Goal: Task Accomplishment & Management: Use online tool/utility

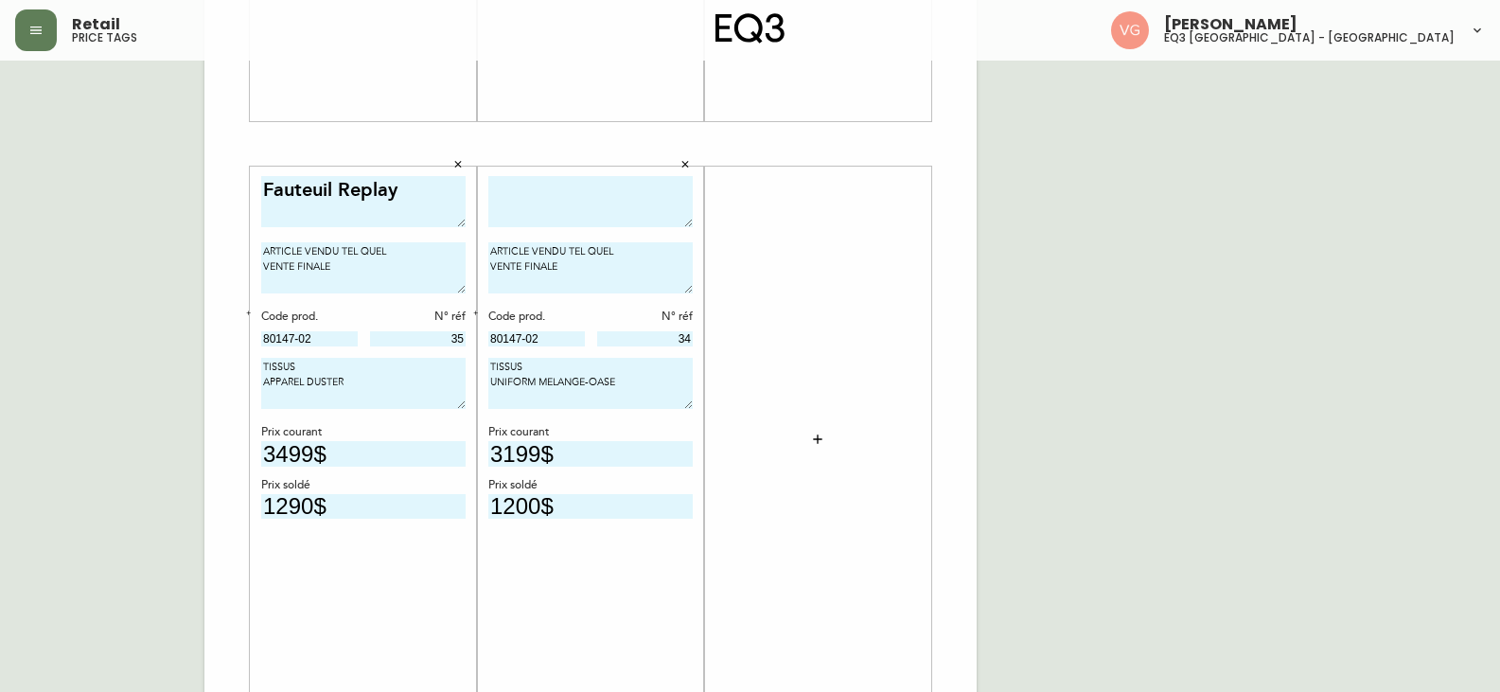
scroll to position [568, 0]
click at [1262, 375] on div "French Canada fr_CA EQ3 font EQ3 Grand format pendre marque large 8.5 po × 14 p…" at bounding box center [750, 144] width 1470 height 1272
drag, startPoint x: 1460, startPoint y: 276, endPoint x: 1109, endPoint y: 310, distance: 352.7
click at [1455, 276] on div "French Canada fr_CA EQ3 font EQ3 Grand format pendre marque large 8.5 po × 14 p…" at bounding box center [750, 144] width 1470 height 1272
click at [545, 188] on textarea at bounding box center [590, 202] width 204 height 52
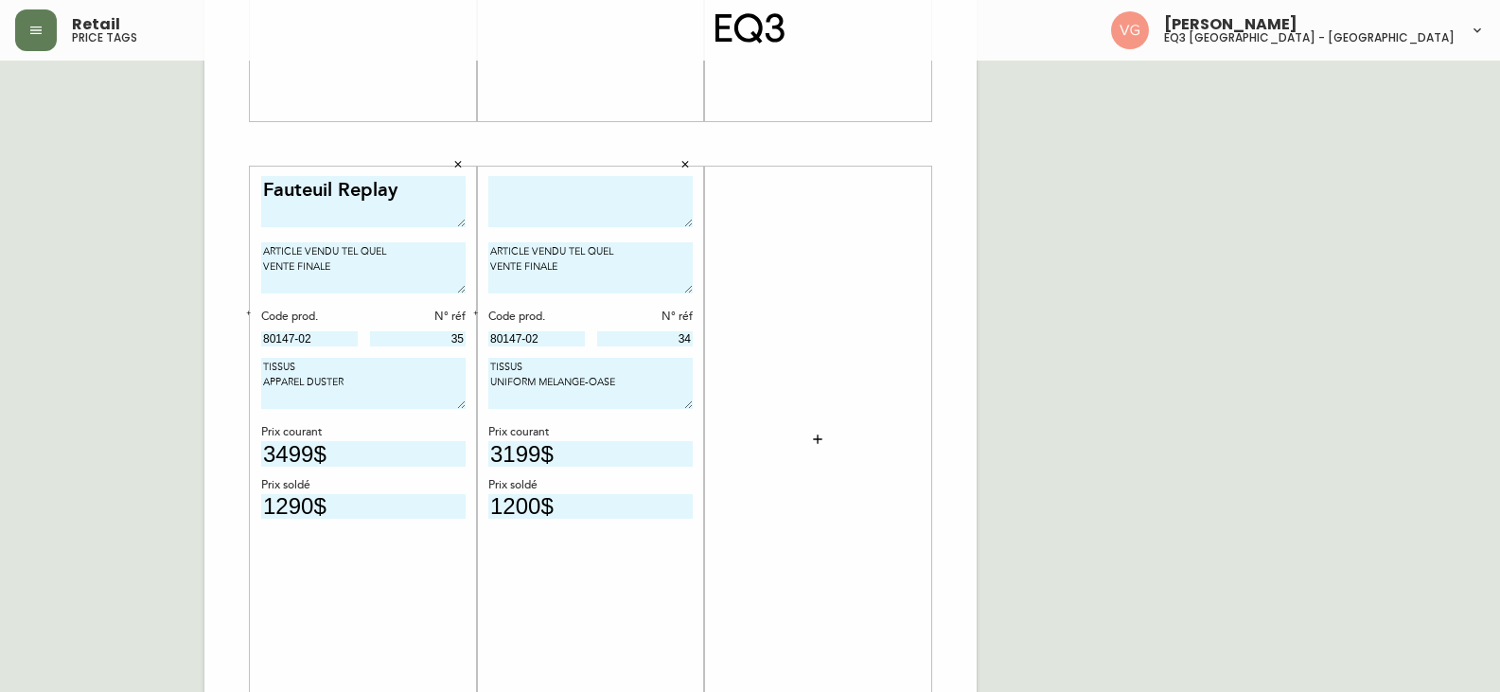
drag, startPoint x: 406, startPoint y: 193, endPoint x: 314, endPoint y: 233, distance: 100.0
click at [0, 202] on main "French Canada fr_CA EQ3 font EQ3 Grand format pendre marque large 8.5 po × 14 p…" at bounding box center [750, 136] width 1500 height 1287
click at [503, 186] on textarea at bounding box center [590, 202] width 204 height 52
paste textarea "Fauteuil Replay"
type textarea "Fauteuil Replay"
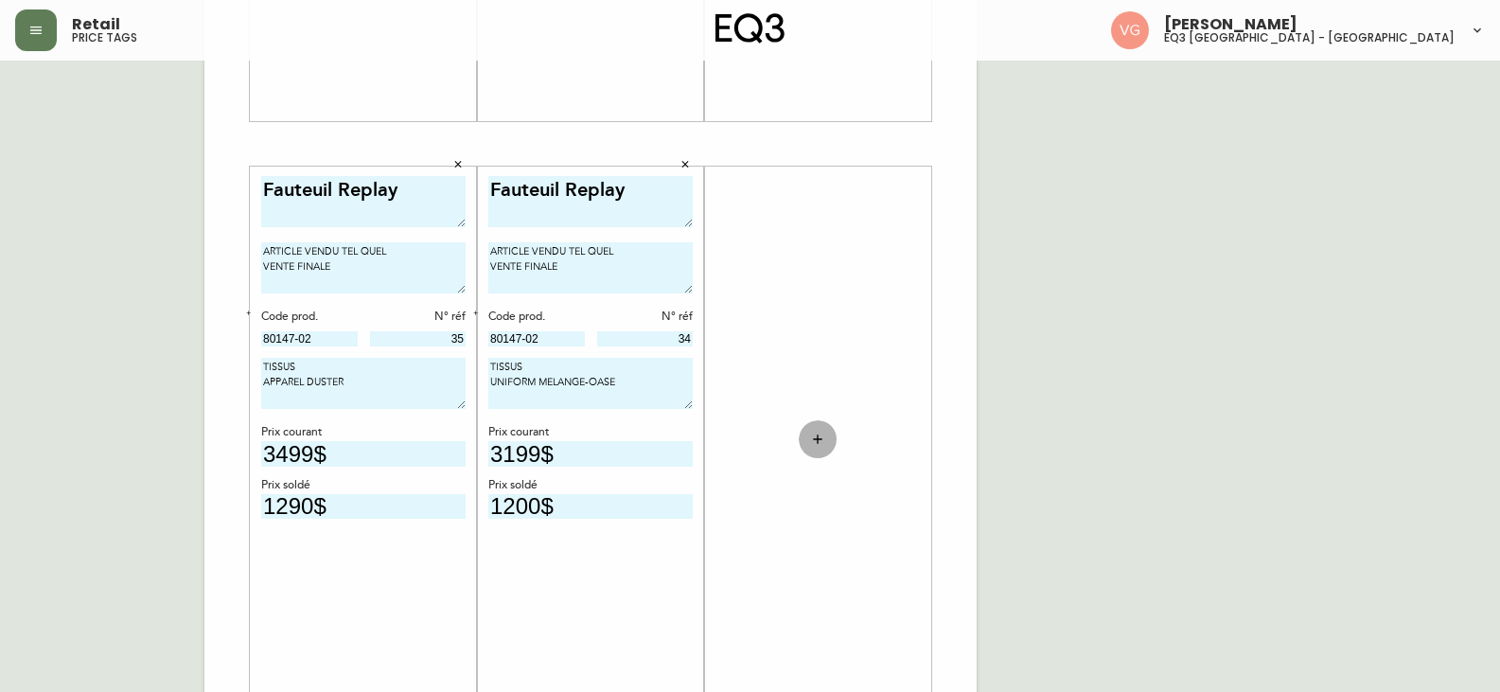
click at [823, 438] on icon "button" at bounding box center [817, 439] width 15 height 15
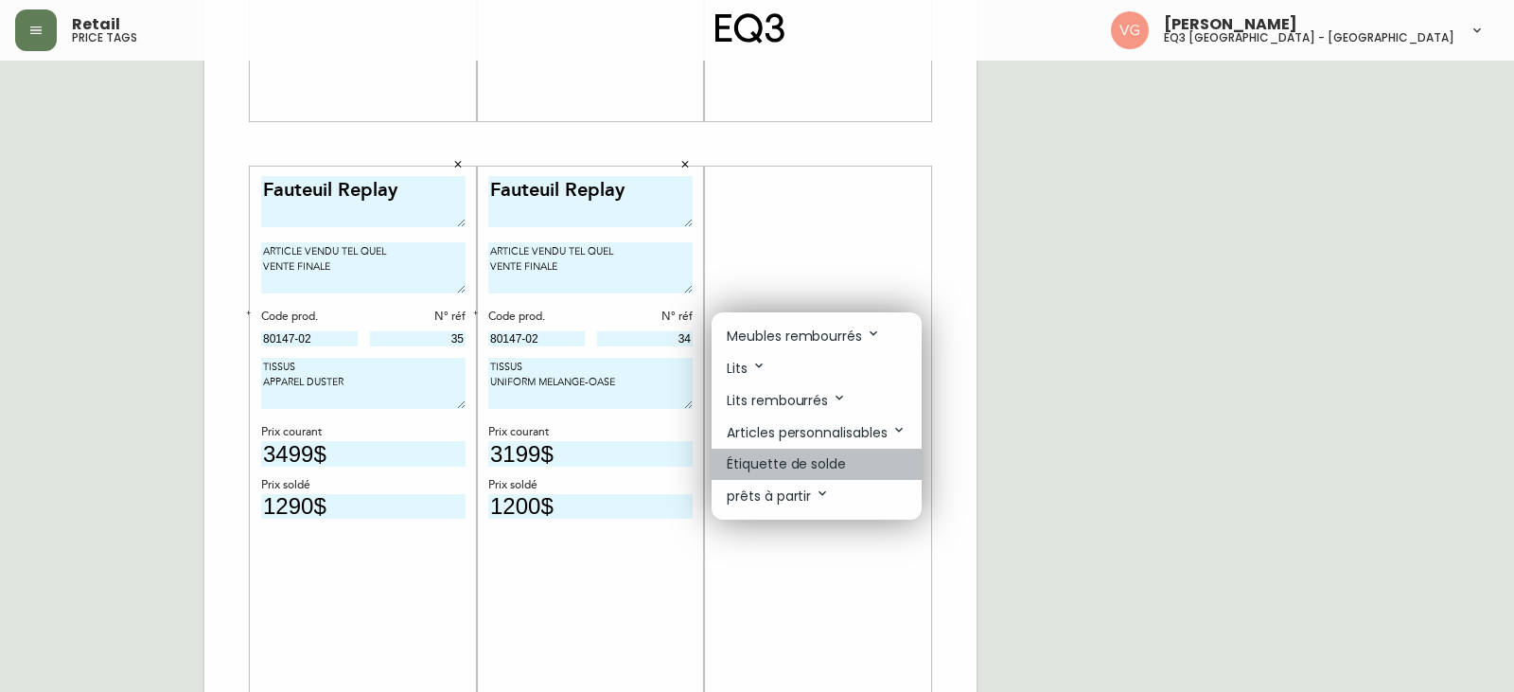
click at [813, 460] on p "Étiquette de solde" at bounding box center [786, 464] width 119 height 20
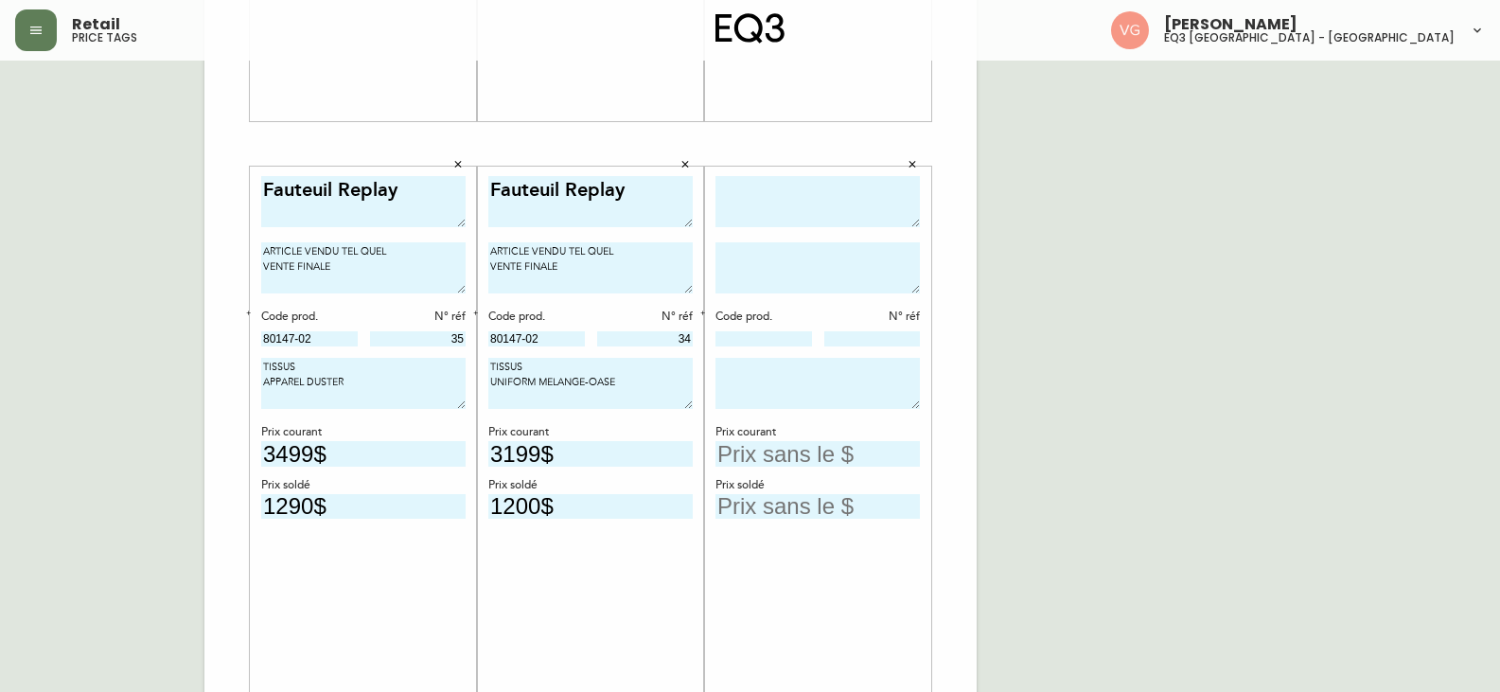
click at [791, 203] on textarea at bounding box center [817, 202] width 204 height 52
type textarea "c"
click at [737, 209] on textarea "Cello Plush" at bounding box center [817, 202] width 204 height 52
click at [570, 184] on textarea "Fauteuil Replay" at bounding box center [590, 202] width 204 height 52
click at [745, 220] on textarea "Cello Plush" at bounding box center [817, 202] width 204 height 52
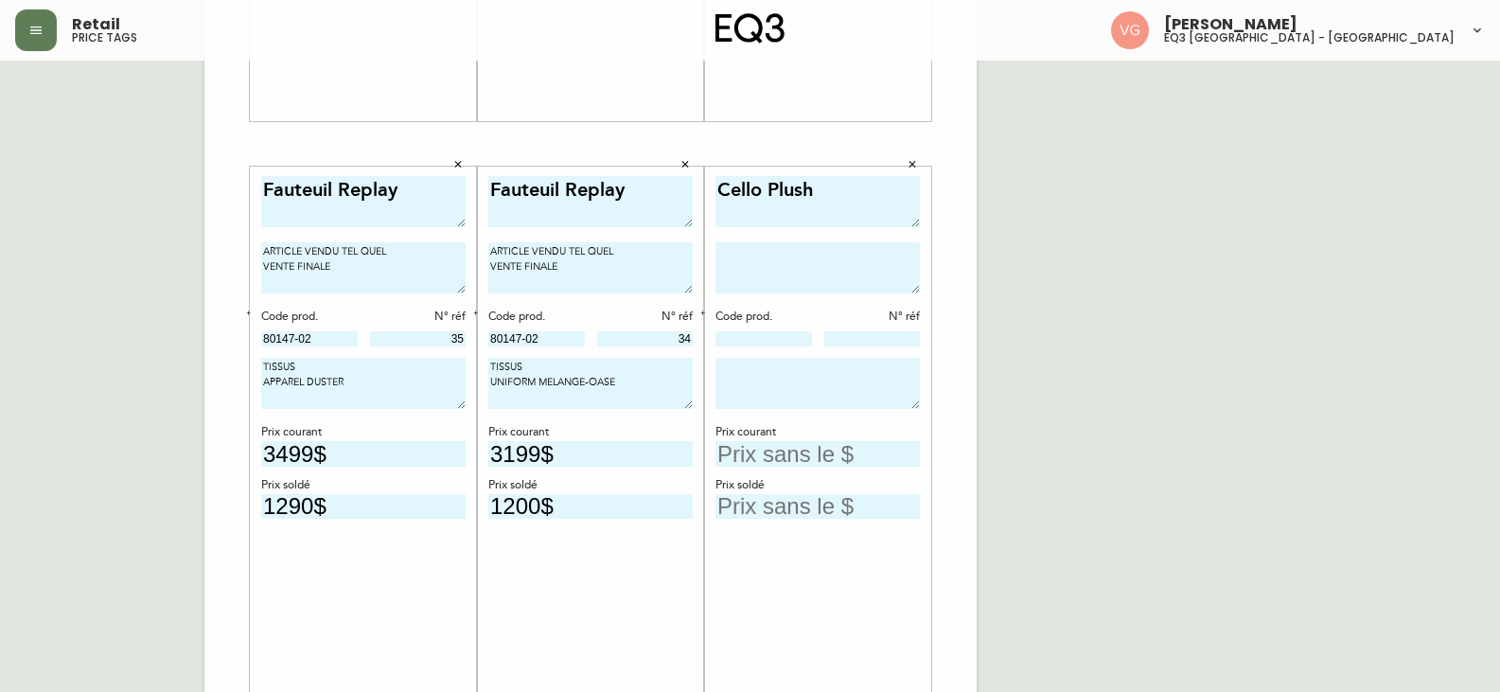
click at [821, 197] on textarea "Cello Plush" at bounding box center [817, 202] width 204 height 52
type textarea "Cello Plush Sectionnel"
click at [567, 186] on textarea "Fauteuil Replay" at bounding box center [590, 202] width 204 height 52
drag, startPoint x: 569, startPoint y: 274, endPoint x: 475, endPoint y: 245, distance: 98.2
click at [475, 245] on div "Fauteuil Replay ARTICLE VENDU TEL QUEL VENTE FINALE Code prod. N° réf 80147-02 …" at bounding box center [590, 144] width 772 height 1272
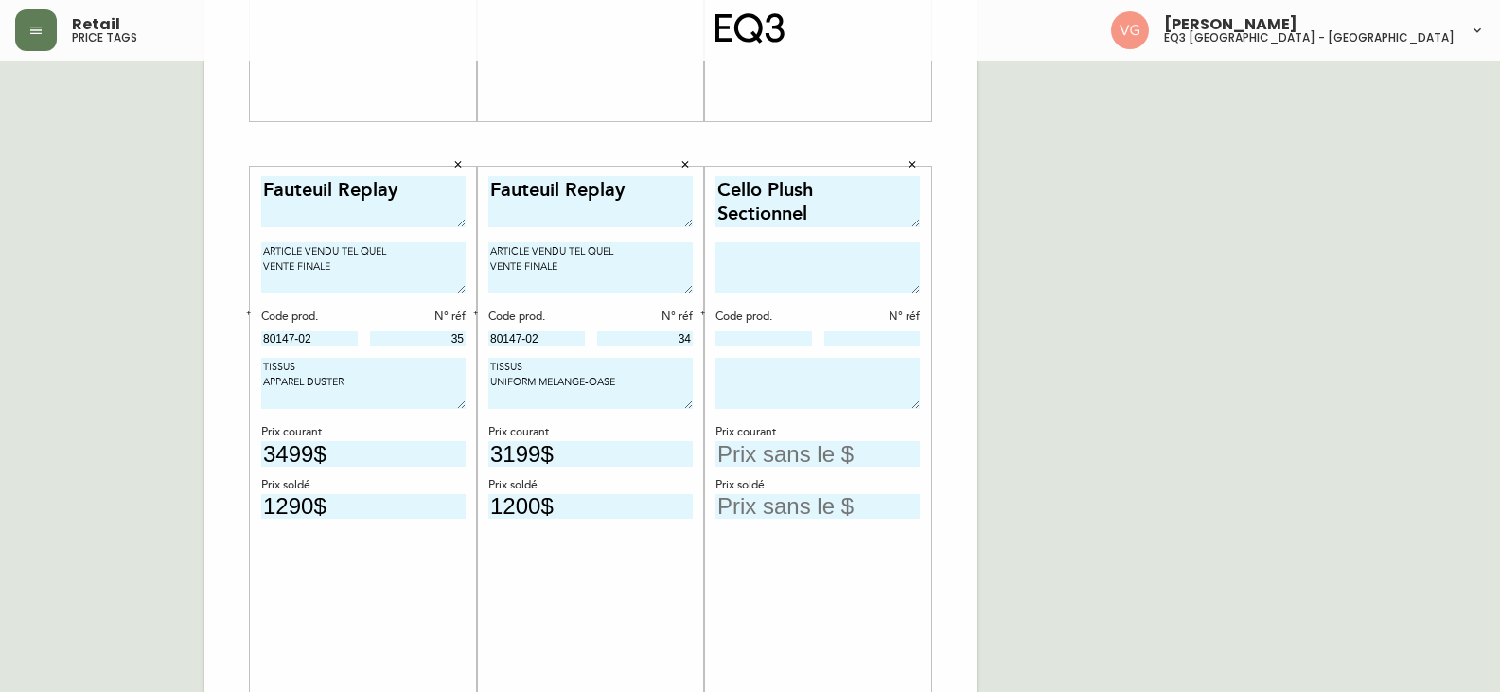
click at [735, 261] on textarea at bounding box center [817, 267] width 204 height 51
paste textarea "ARTICLE VENDU TEL QUEL VENTE FINALE"
type textarea "ARTICLE VENDU TEL QUEL VENTE FINALE"
click at [788, 335] on input at bounding box center [763, 338] width 97 height 15
drag, startPoint x: 630, startPoint y: 378, endPoint x: 469, endPoint y: 367, distance: 161.2
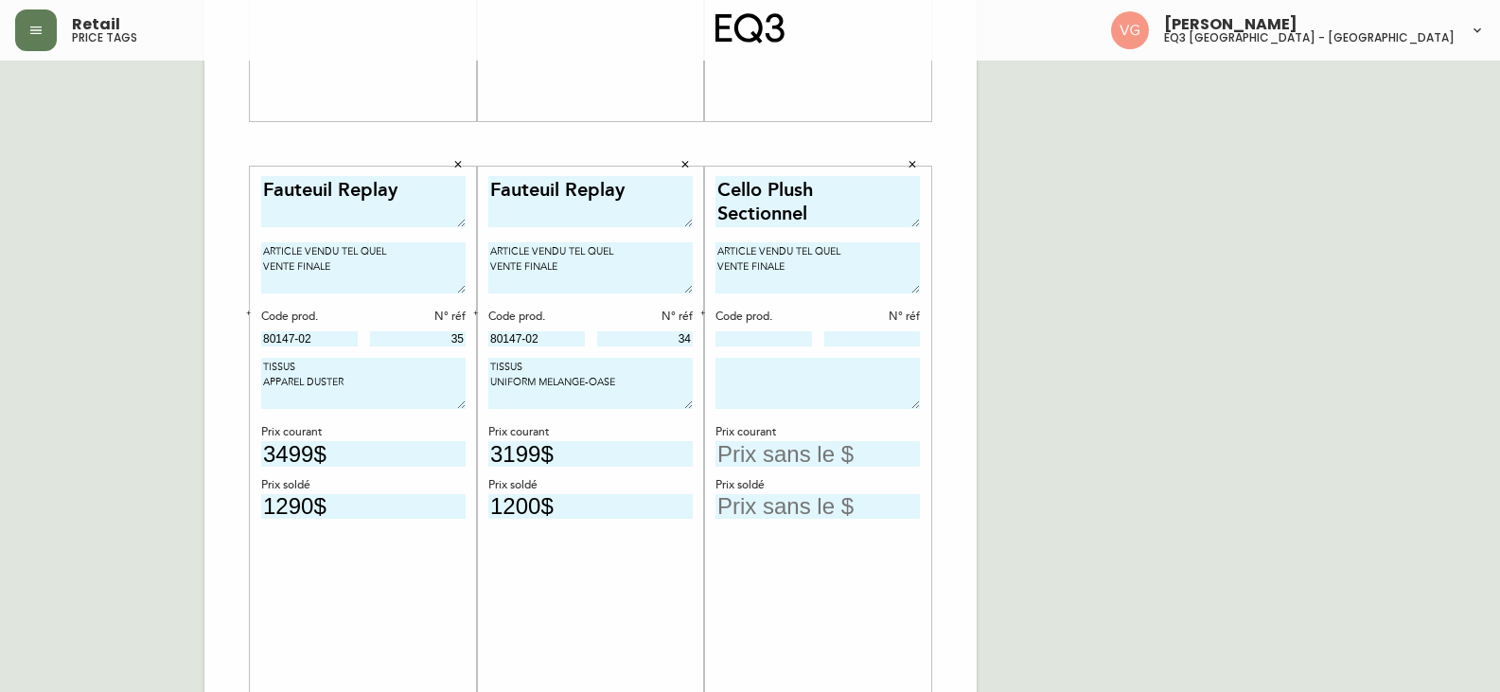
click at [469, 367] on div "Fauteuil Replay ARTICLE VENDU TEL QUEL VENTE FINALE Code prod. N° réf 80147-02 …" at bounding box center [590, 144] width 772 height 1272
click at [744, 374] on textarea at bounding box center [817, 383] width 204 height 51
paste textarea "TISSUS UNIFORM MELANGE-OASE"
type textarea "TISSUS aspen pebble"
click at [812, 462] on input "text" at bounding box center [817, 454] width 204 height 26
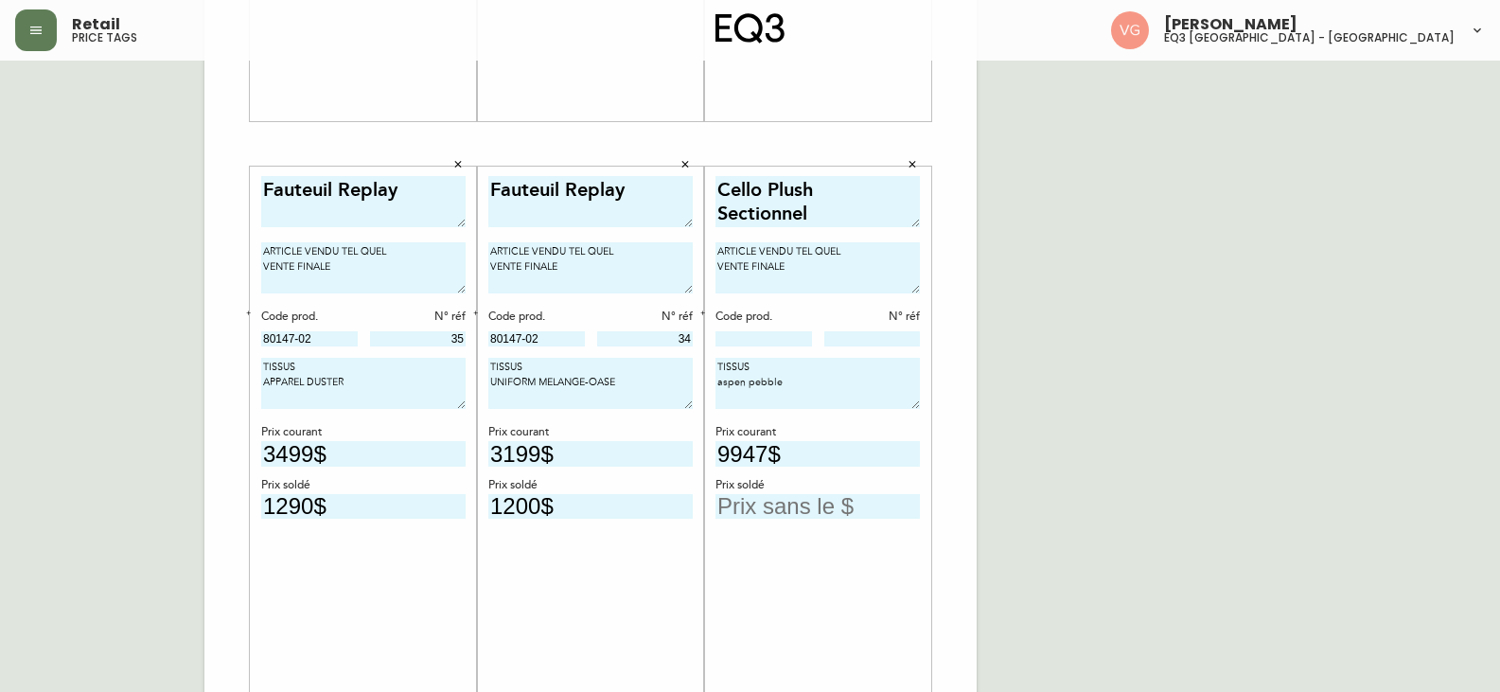
type input "9947$"
click at [790, 384] on textarea "TISSUS aspen pebble" at bounding box center [817, 383] width 204 height 51
drag, startPoint x: 802, startPoint y: 388, endPoint x: 716, endPoint y: 397, distance: 85.7
click at [716, 397] on textarea "TISSUS aspen pebble" at bounding box center [817, 383] width 204 height 51
type textarea "TISSUS ASPEN PEBBLE"
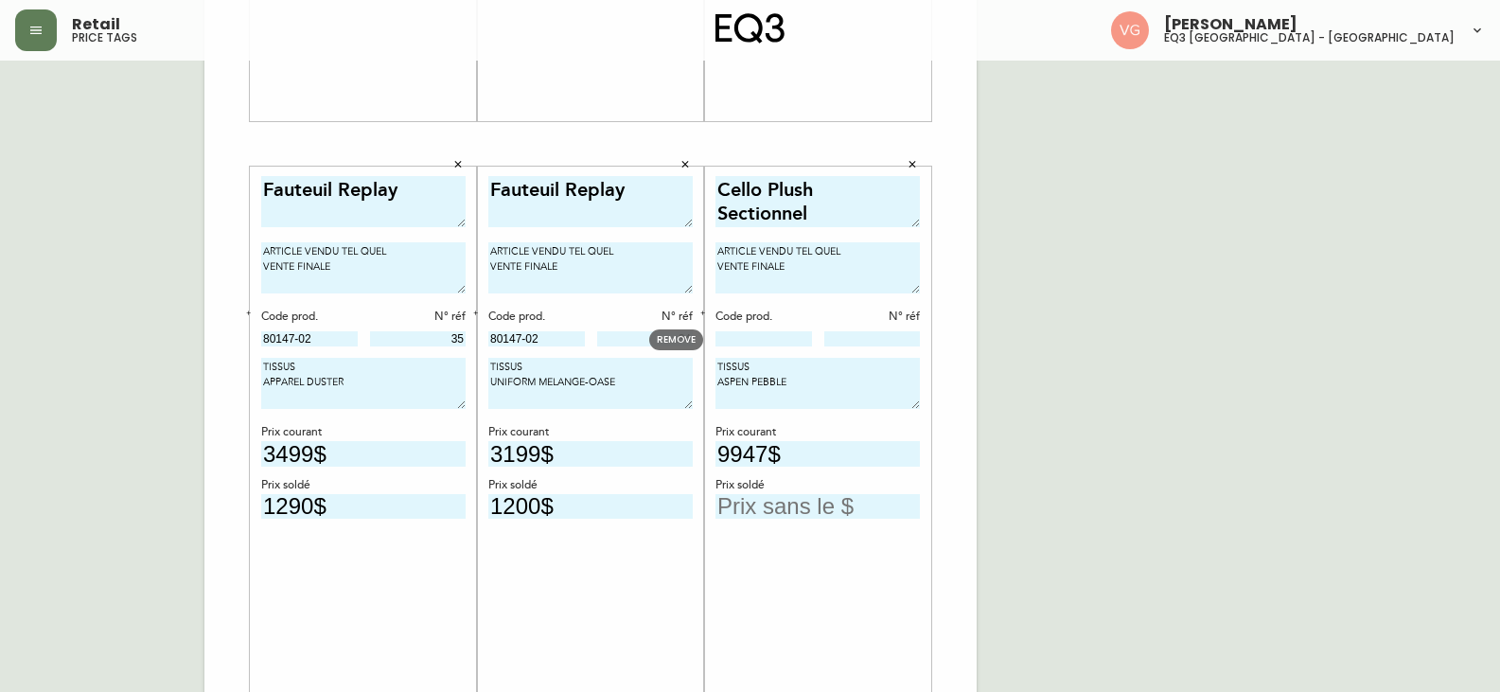
click at [762, 339] on input at bounding box center [763, 338] width 97 height 15
click at [1300, 251] on div "French Canada fr_CA EQ3 font EQ3 Grand format pendre marque large 8.5 po × 14 p…" at bounding box center [750, 144] width 1470 height 1272
click at [741, 342] on input at bounding box center [763, 338] width 97 height 15
click at [878, 333] on input at bounding box center [872, 338] width 97 height 15
click at [777, 339] on input "30192-09" at bounding box center [763, 338] width 97 height 15
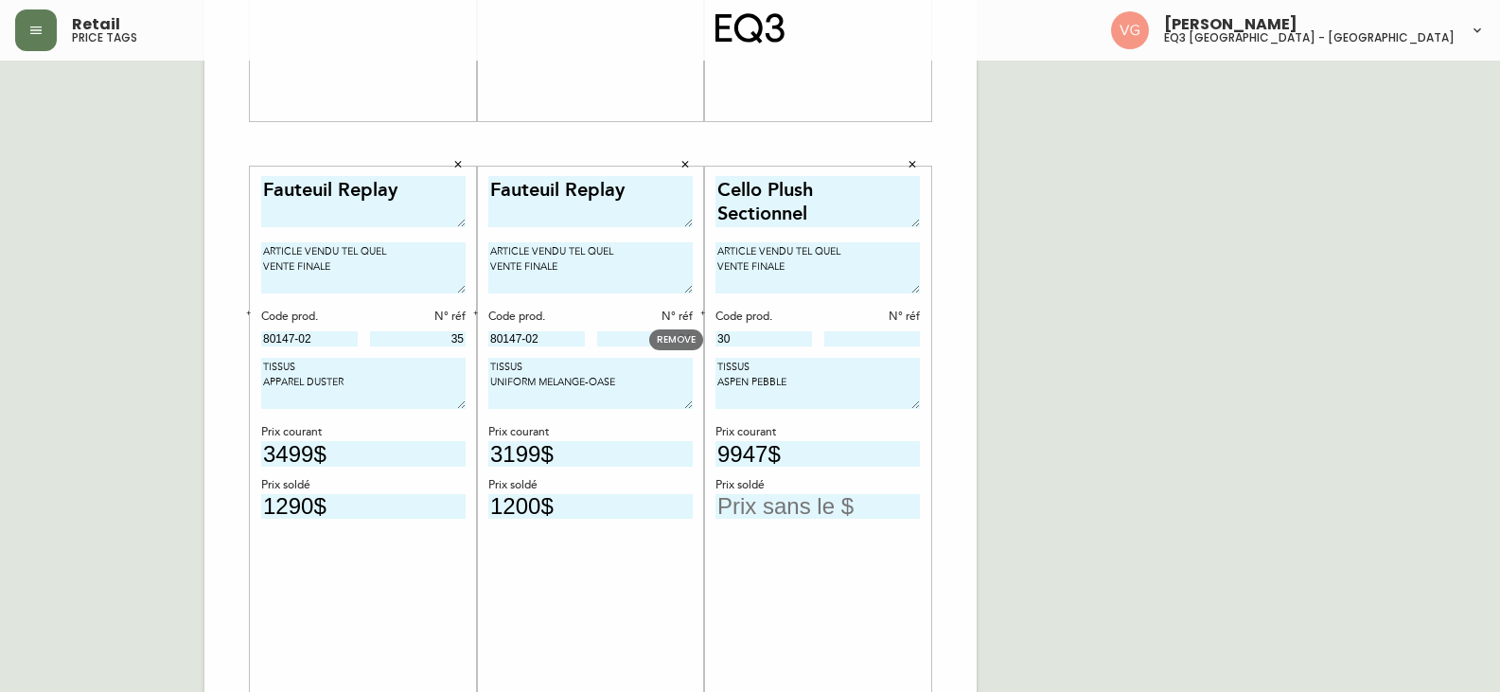
type input "3"
drag, startPoint x: 795, startPoint y: 375, endPoint x: 730, endPoint y: 369, distance: 65.5
click at [730, 369] on textarea "TISSUS ASPEN PEBBLE" at bounding box center [817, 383] width 204 height 51
click at [794, 267] on textarea "ARTICLE VENDU TEL QUEL VENTE FINALE" at bounding box center [817, 267] width 204 height 51
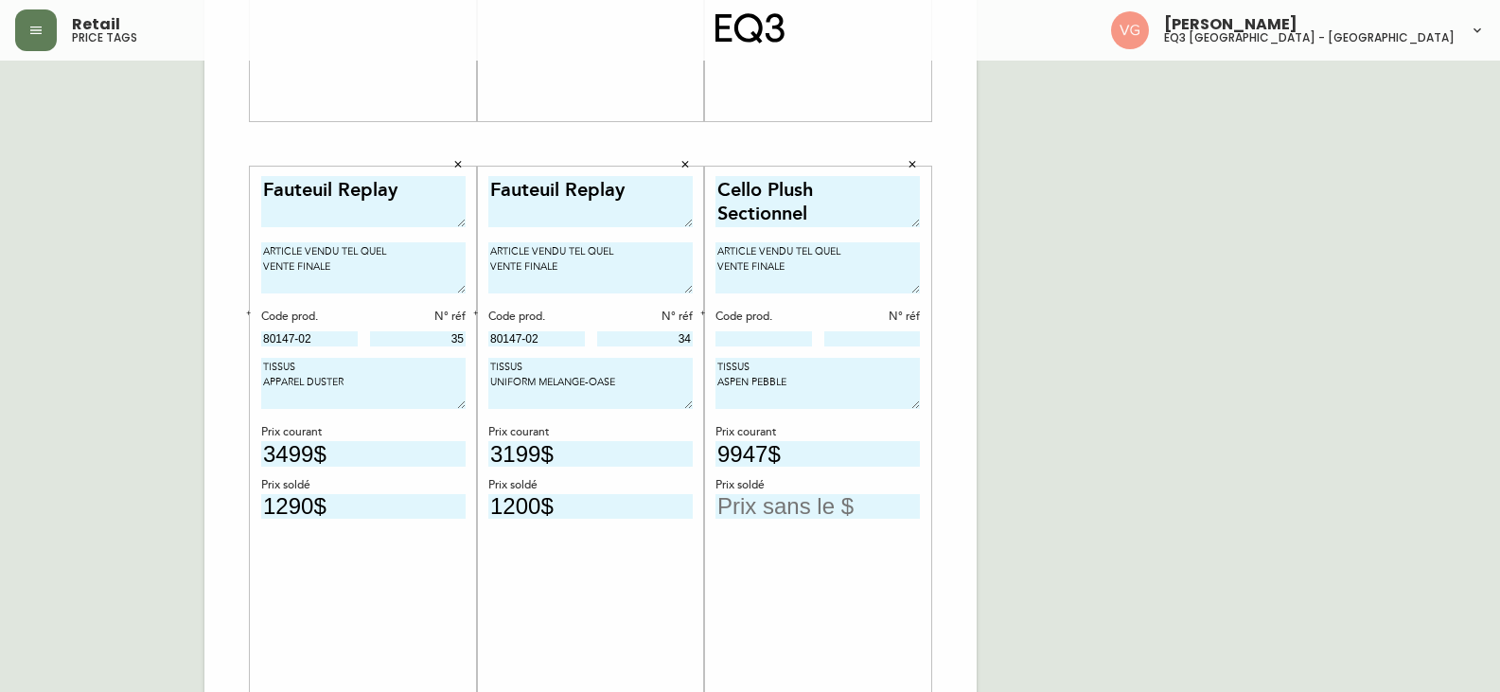
drag, startPoint x: 785, startPoint y: 388, endPoint x: 844, endPoint y: 362, distance: 64.9
click at [844, 362] on textarea "TISSUS ASPEN PEBBLE" at bounding box center [817, 383] width 204 height 51
click at [766, 335] on input at bounding box center [763, 338] width 97 height 15
drag, startPoint x: 783, startPoint y: 326, endPoint x: 780, endPoint y: 338, distance: 11.7
drag, startPoint x: 780, startPoint y: 338, endPoint x: 1134, endPoint y: 333, distance: 354.0
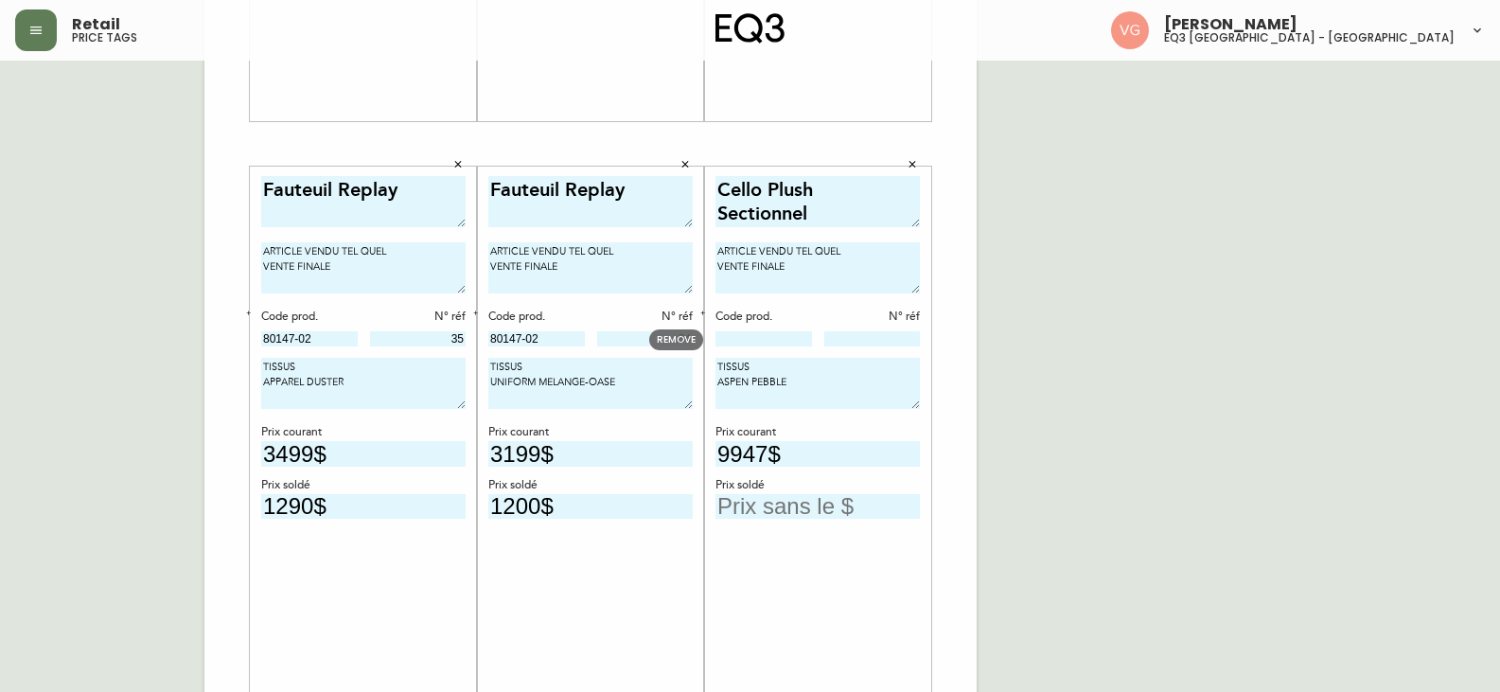
click at [1134, 333] on div "French Canada fr_CA EQ3 font EQ3 Grand format pendre marque large 8.5 po × 14 p…" at bounding box center [750, 144] width 1470 height 1272
click at [749, 334] on input at bounding box center [763, 338] width 97 height 15
drag, startPoint x: 919, startPoint y: 407, endPoint x: 908, endPoint y: 408, distance: 11.4
click at [908, 408] on textarea "TISSUS ASPEN PEBBLE" at bounding box center [817, 384] width 204 height 52
click at [788, 332] on input "30192-09" at bounding box center [763, 338] width 97 height 15
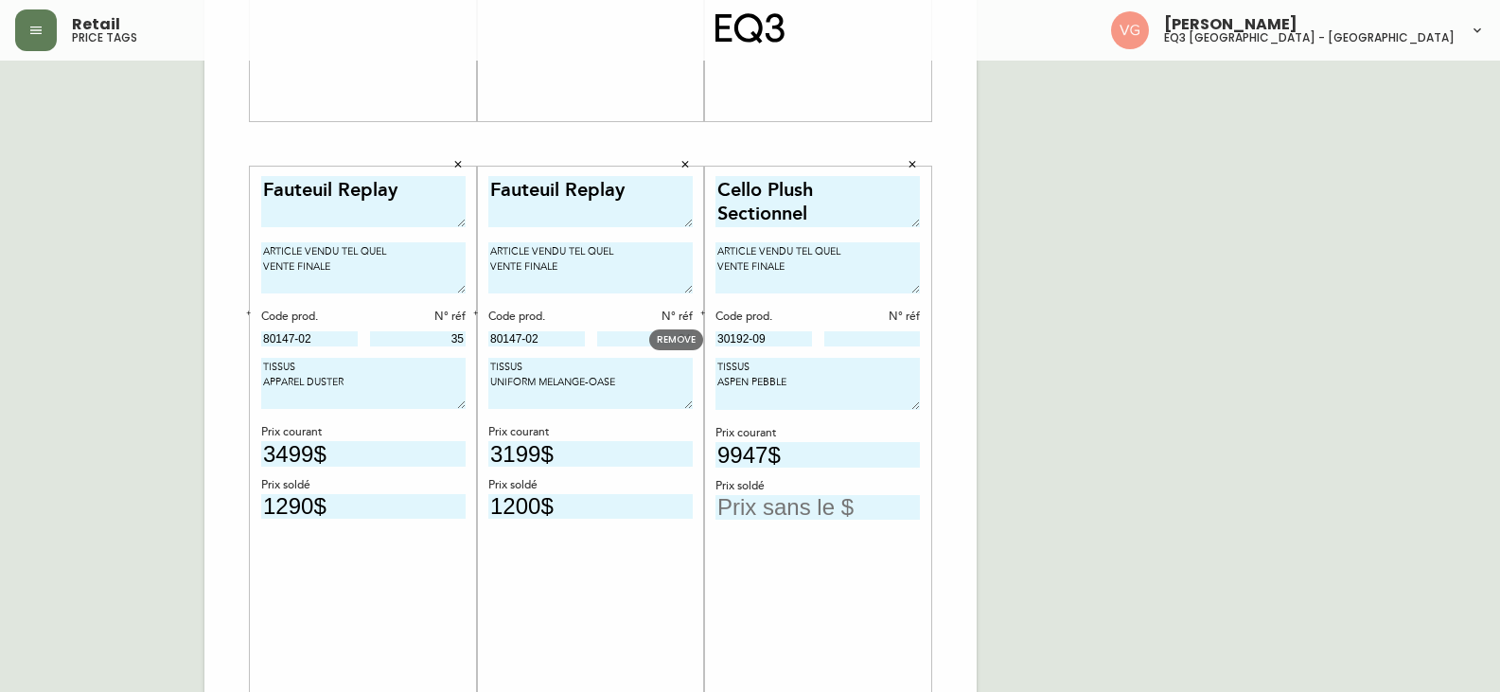
click at [794, 338] on input "30192-09" at bounding box center [763, 338] width 97 height 15
drag, startPoint x: 800, startPoint y: 344, endPoint x: 810, endPoint y: 343, distance: 10.5
click at [801, 354] on div "Cello Plush Sectionnel ARTICLE VENDU TEL QUEL VENTE FINALE Code prod. N° réf 30…" at bounding box center [817, 439] width 204 height 527
type input "3"
drag, startPoint x: 792, startPoint y: 380, endPoint x: 714, endPoint y: 370, distance: 78.3
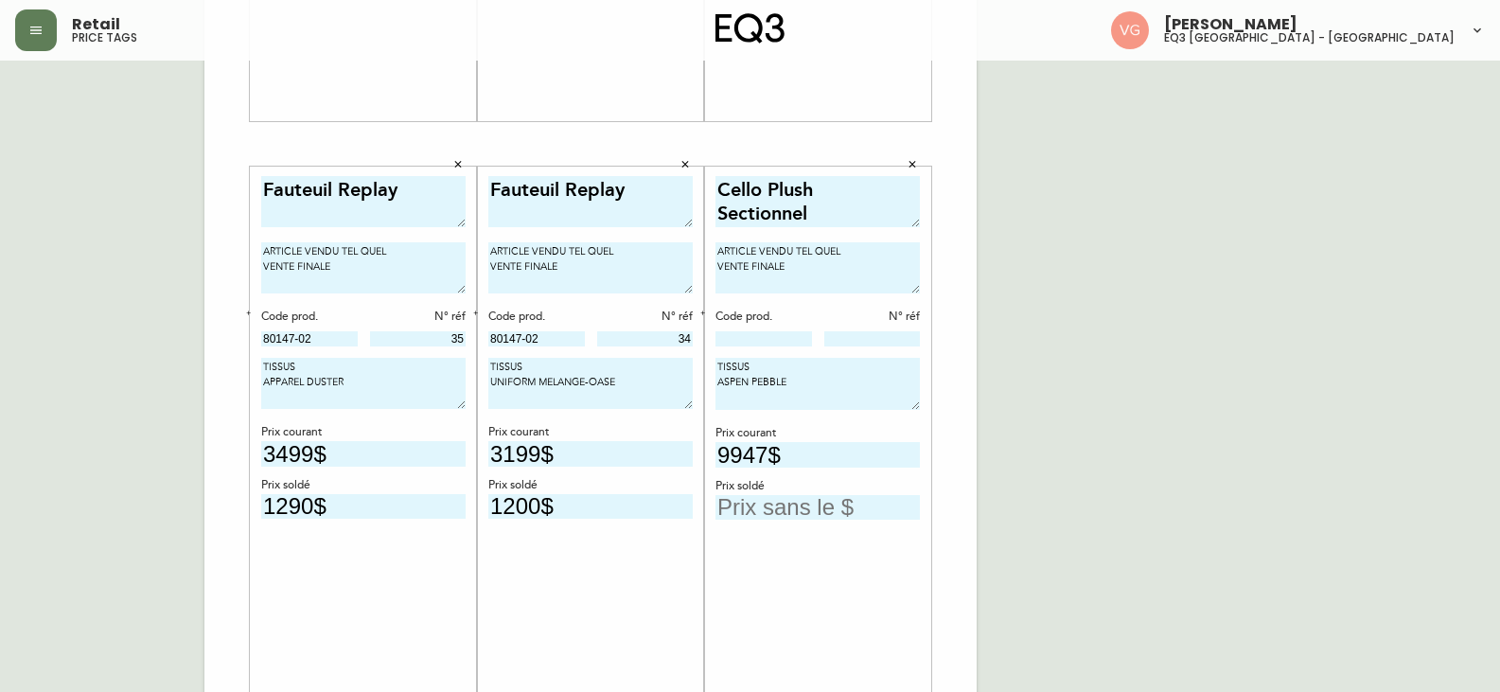
click at [714, 370] on div "Cello Plush Sectionnel ARTICLE VENDU TEL QUEL VENTE FINALE Code prod. N° réf TI…" at bounding box center [817, 439] width 227 height 545
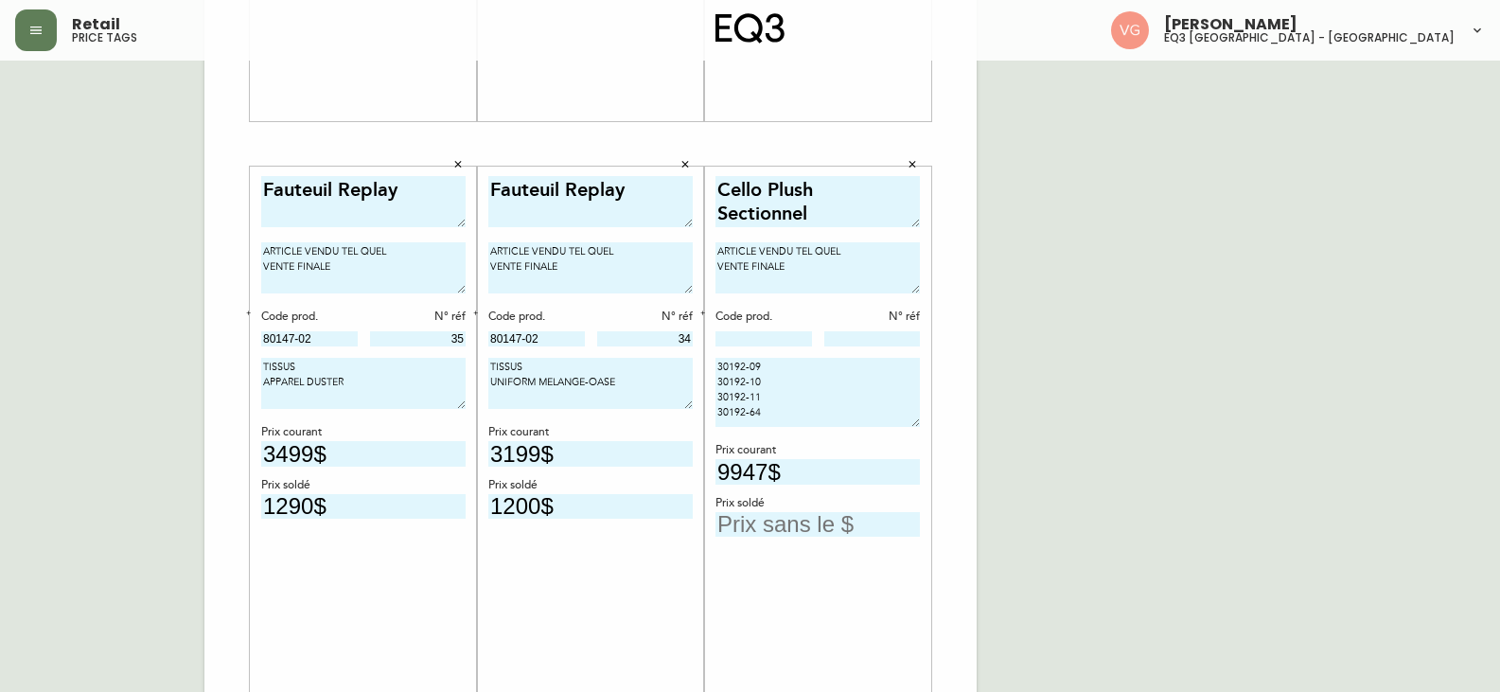
scroll to position [0, 0]
drag, startPoint x: 914, startPoint y: 405, endPoint x: 917, endPoint y: 425, distance: 20.1
click at [917, 425] on textarea "30192-09 30192-10 30192-11 30192-64" at bounding box center [817, 394] width 204 height 72
click at [915, 418] on textarea "30192-09 30192-10 30192-11 30192-64" at bounding box center [817, 389] width 204 height 63
drag, startPoint x: 784, startPoint y: 368, endPoint x: 793, endPoint y: 373, distance: 10.6
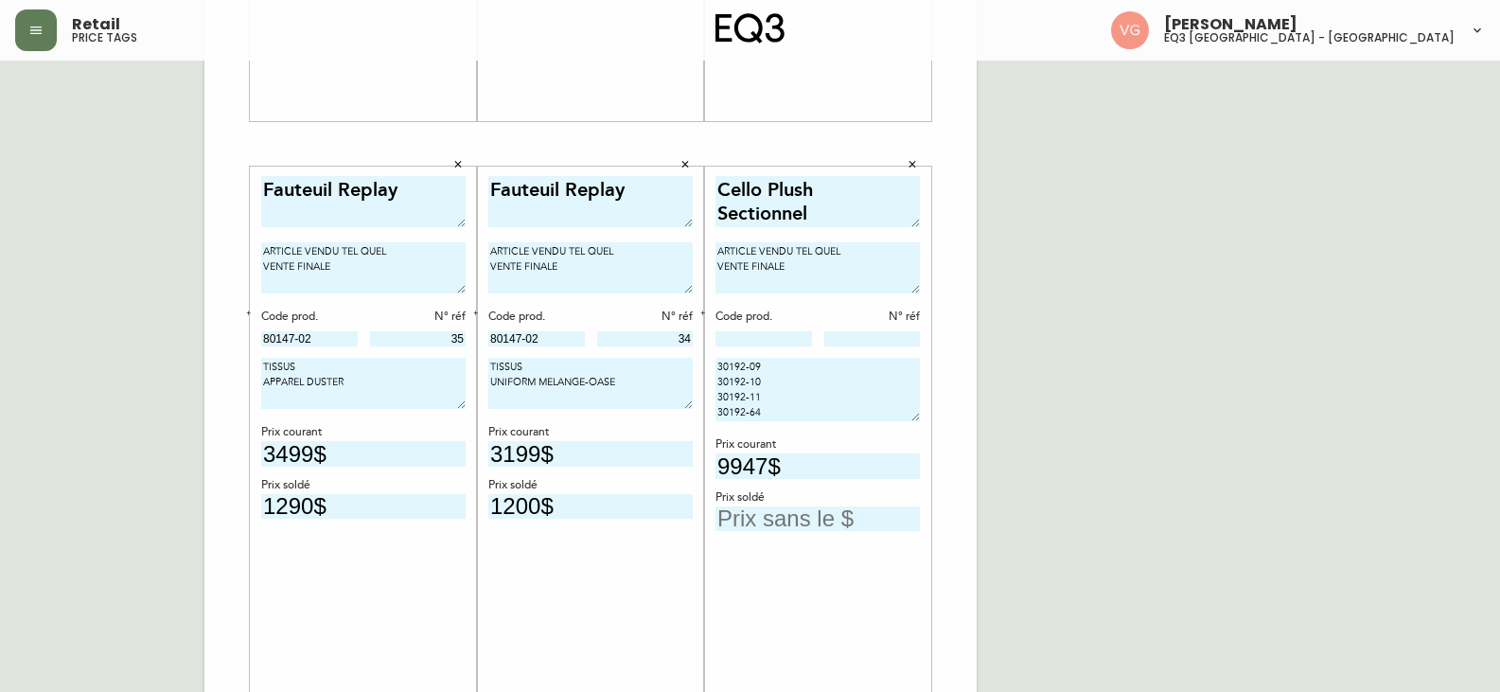
click at [784, 369] on textarea "30192-09 30192-10 30192-11 30192-64" at bounding box center [817, 389] width 204 height 63
click at [770, 385] on textarea "[PHONE_NUMBER] 30192-10 30192-11 30192-64" at bounding box center [817, 389] width 204 height 63
click at [776, 399] on textarea "[PHONE_NUMBER] [PHONE_NUMBER] #648, #649 30192-11 30192-64" at bounding box center [817, 389] width 204 height 63
click at [780, 416] on textarea "[PHONE_NUMBER] [PHONE_NUMBER] #648, #649 [PHONE_NUMBER] 30192-64" at bounding box center [817, 389] width 204 height 63
type textarea "[PHONE_NUMBER] [PHONE_NUMBER] #648, #649 [PHONE_NUMBER] [PHONE_NUMBER]"
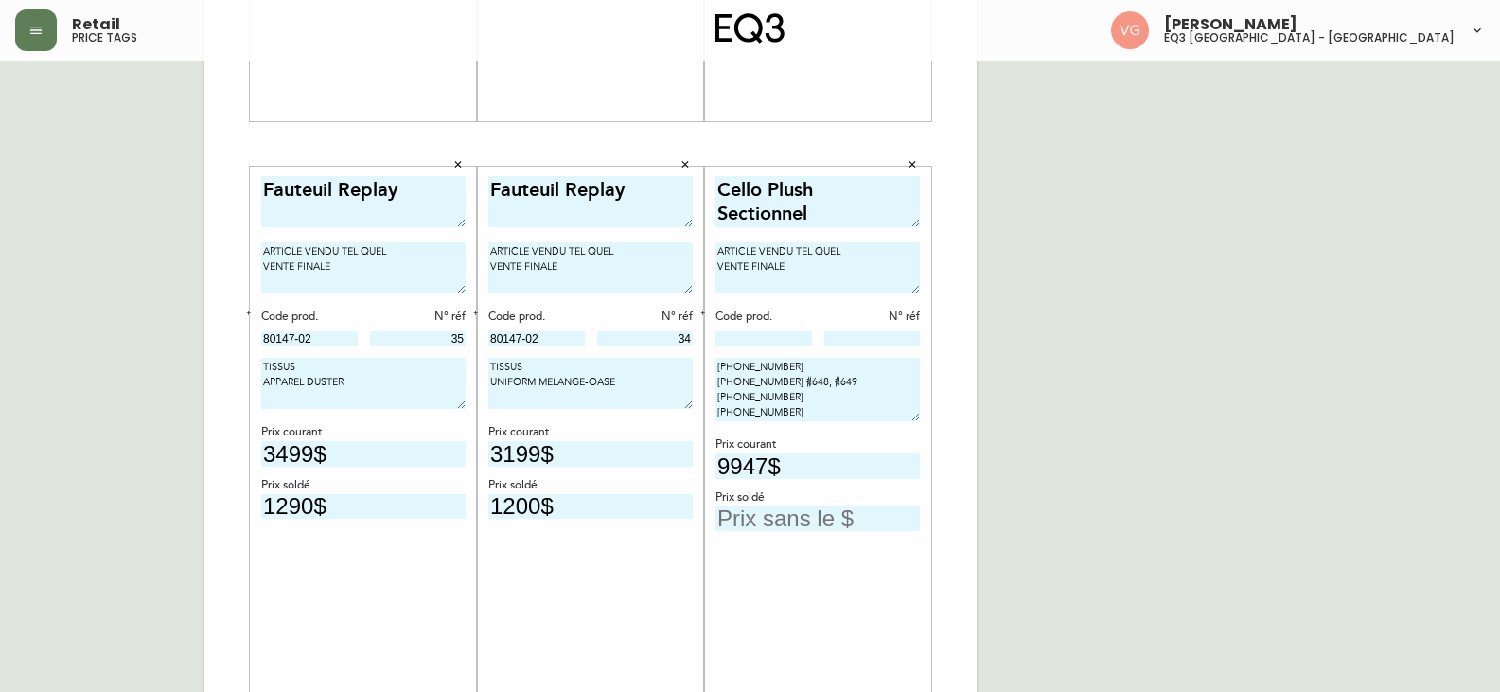
click at [868, 515] on input "text" at bounding box center [817, 519] width 204 height 26
type input "4973,50$"
click at [796, 459] on input "9947$" at bounding box center [817, 466] width 204 height 26
click at [779, 309] on div "Code prod." at bounding box center [763, 317] width 97 height 17
click at [774, 338] on input at bounding box center [763, 338] width 97 height 15
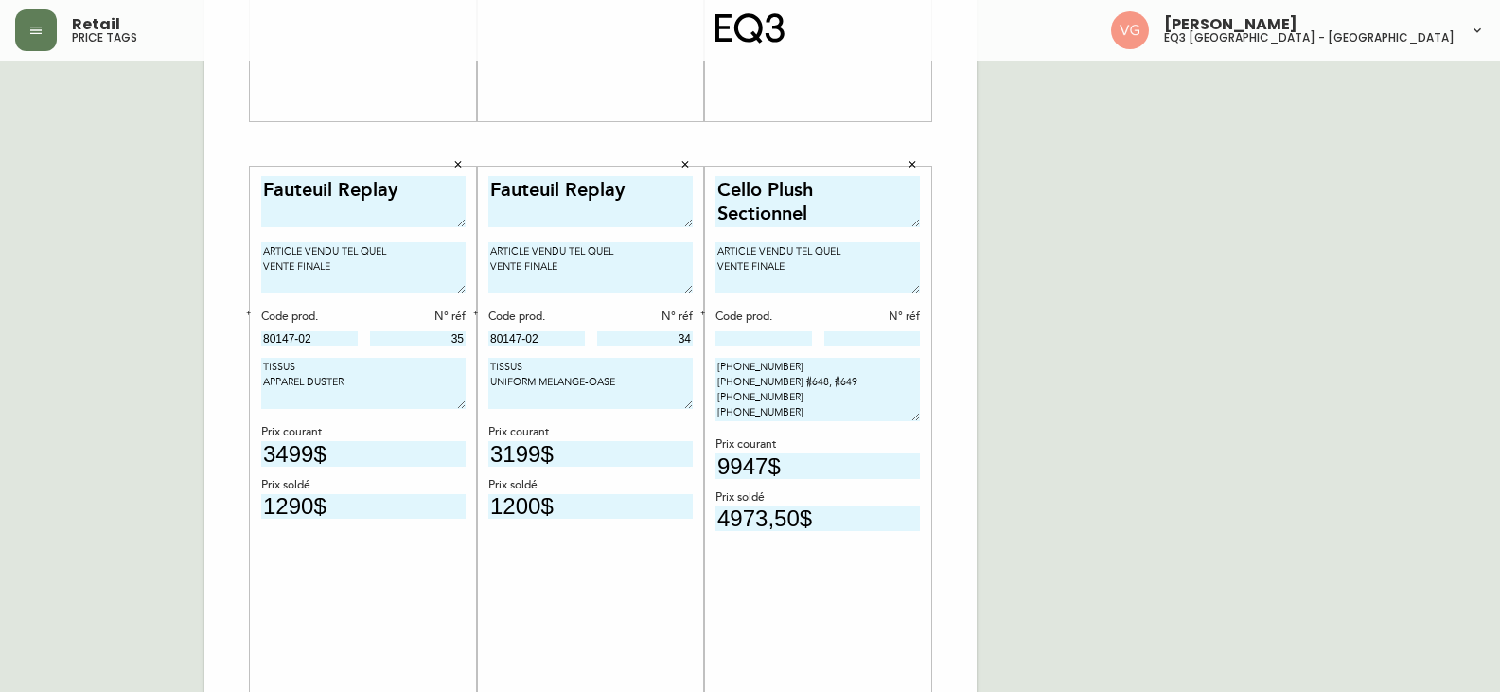
click at [848, 337] on input at bounding box center [872, 338] width 97 height 15
click at [745, 340] on input at bounding box center [763, 338] width 97 height 15
type input "ASPEN PEBBLE"
click at [877, 465] on input "9947$" at bounding box center [817, 466] width 204 height 26
click at [1047, 441] on div "French Canada fr_CA EQ3 font EQ3 Grand format pendre marque large 8.5 po × 14 p…" at bounding box center [750, 144] width 1470 height 1272
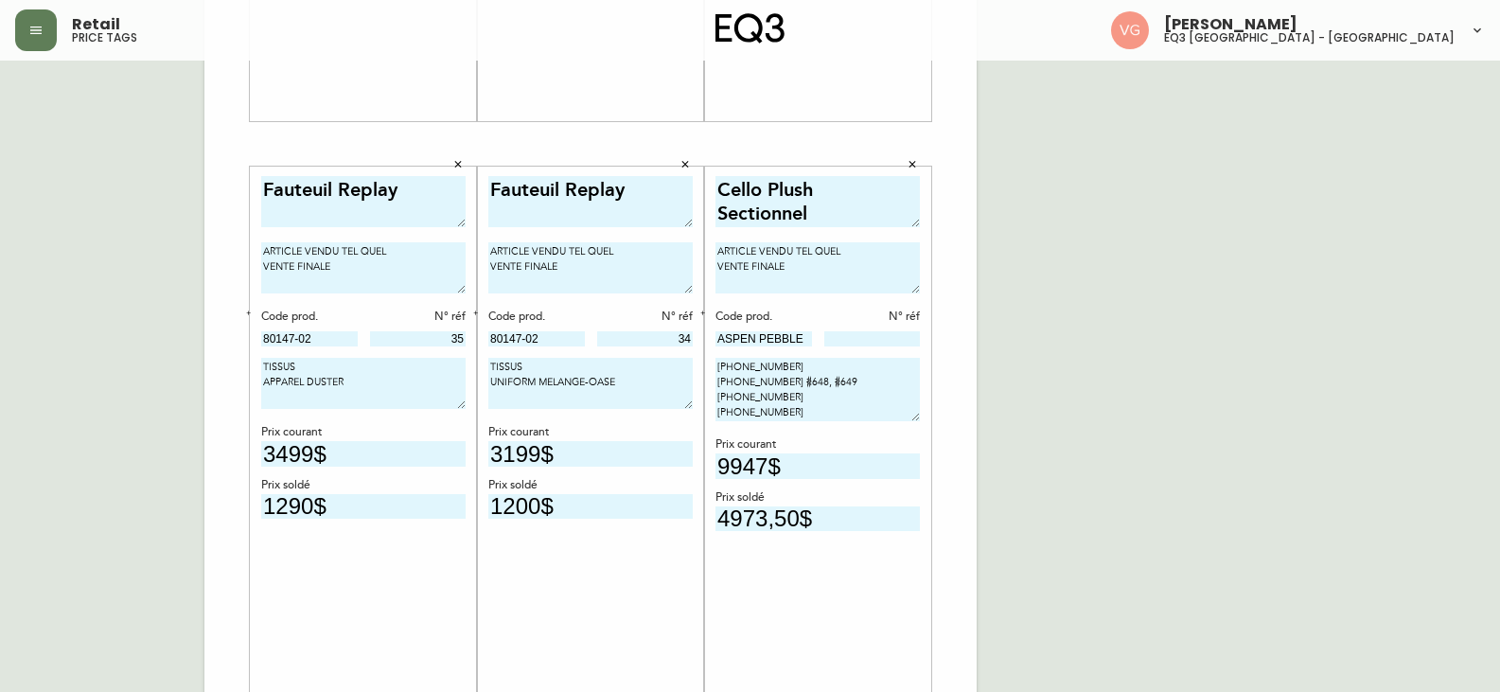
drag, startPoint x: 914, startPoint y: 441, endPoint x: 1253, endPoint y: 591, distance: 370.3
click at [1253, 591] on div "French Canada fr_CA EQ3 font EQ3 Grand format pendre marque large 8.5 po × 14 p…" at bounding box center [750, 144] width 1470 height 1272
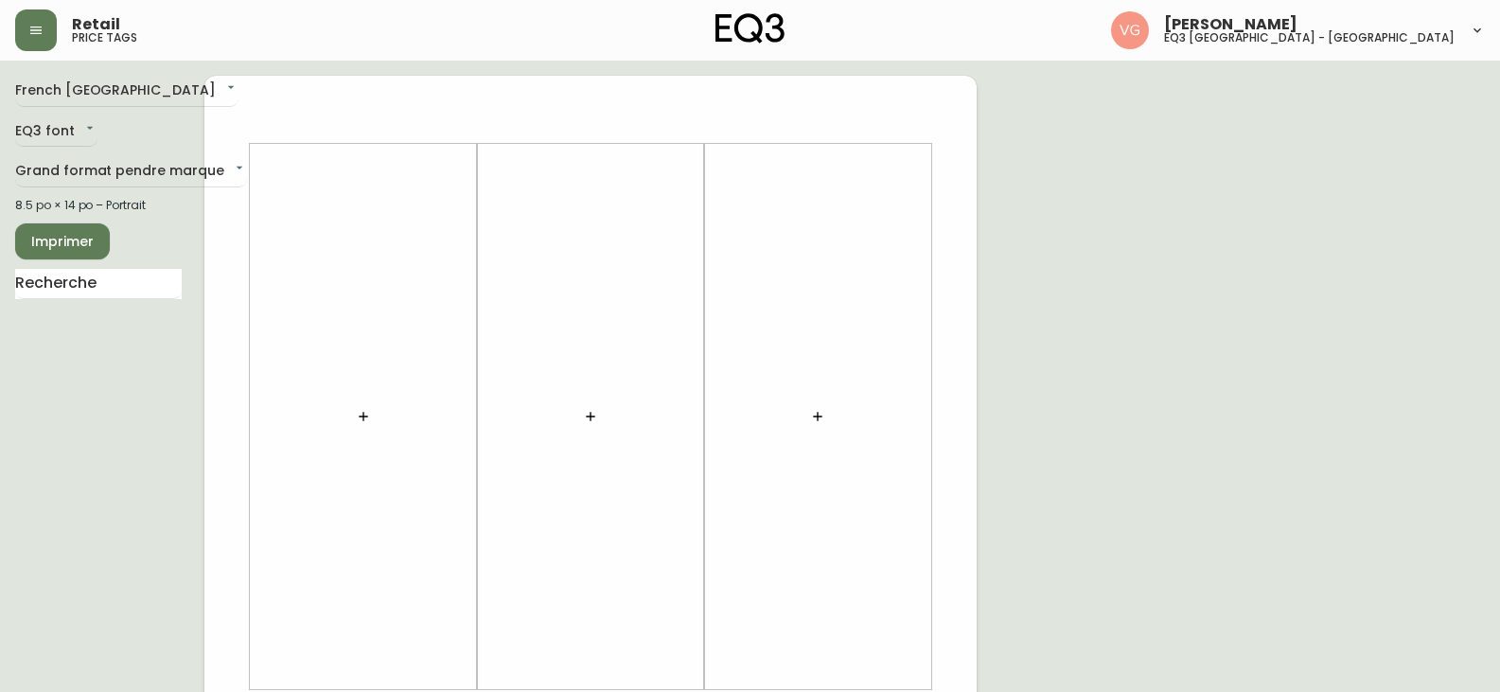
click at [55, 232] on span "Imprimer" at bounding box center [62, 242] width 64 height 24
click at [54, 254] on button "Imprimer" at bounding box center [62, 241] width 95 height 36
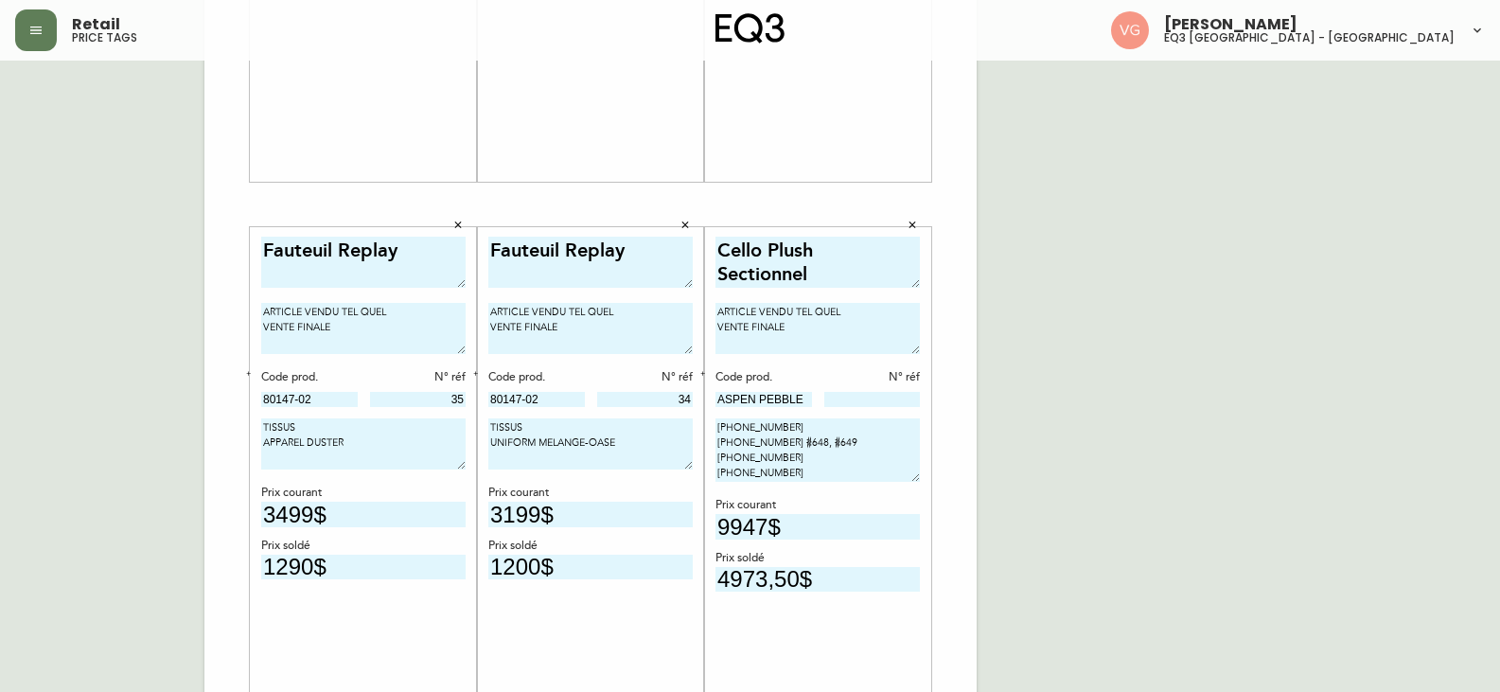
scroll to position [656, 0]
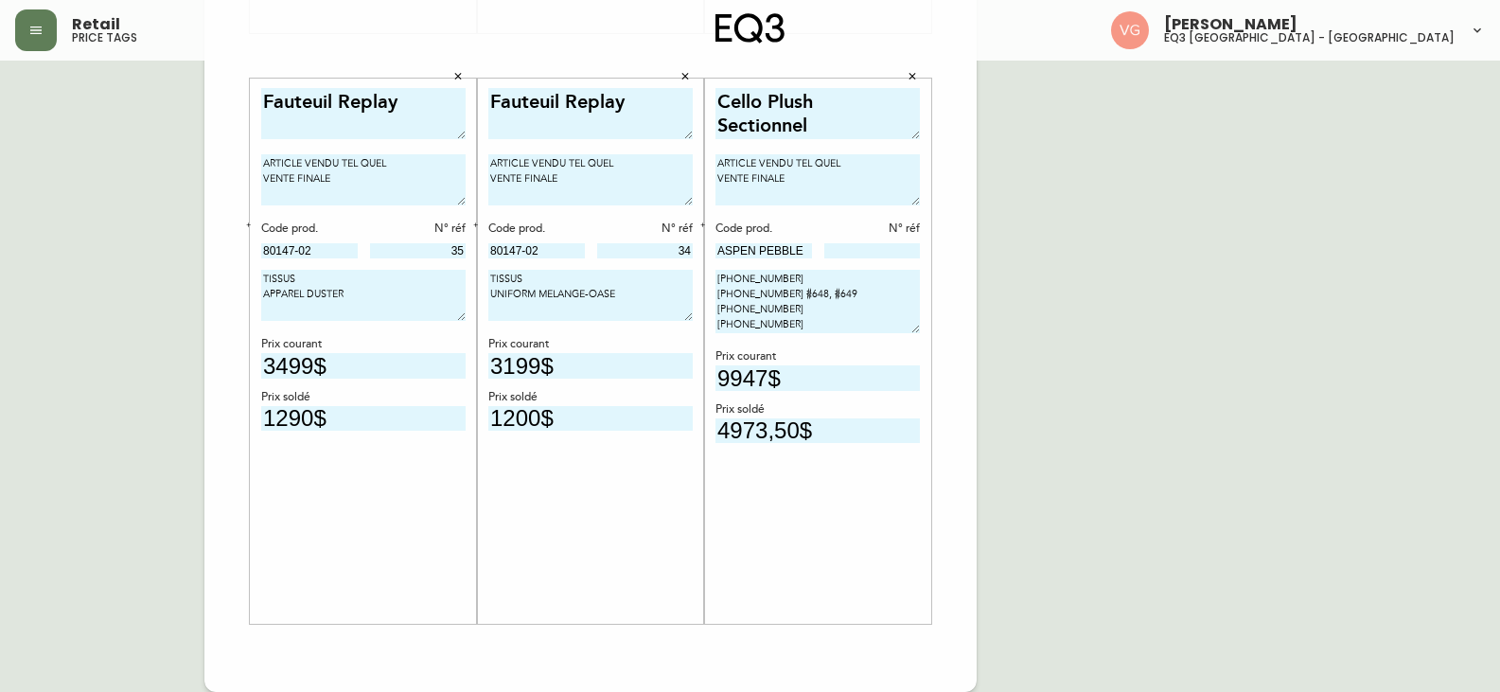
click at [382, 400] on div "Prix soldé" at bounding box center [363, 397] width 204 height 17
click at [458, 77] on icon "button" at bounding box center [458, 76] width 7 height 7
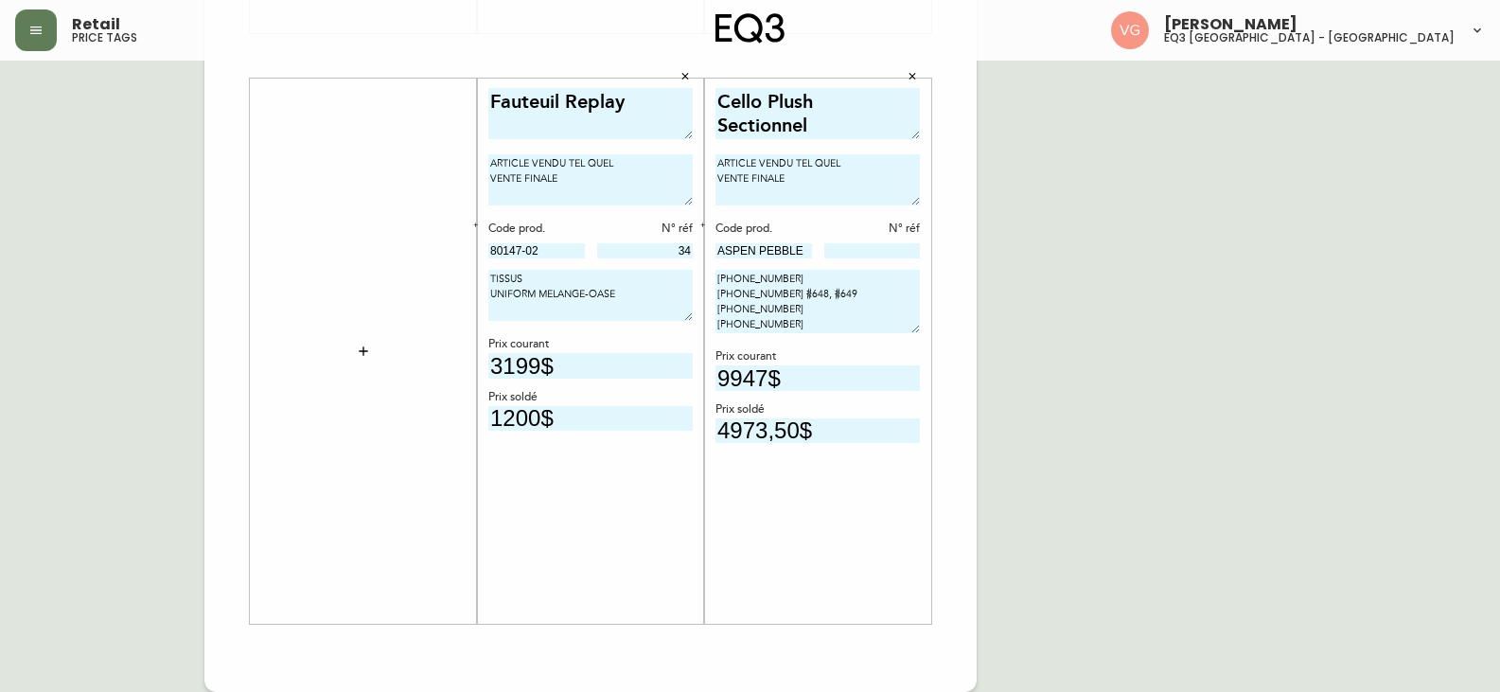
click at [688, 77] on icon "button" at bounding box center [684, 76] width 11 height 11
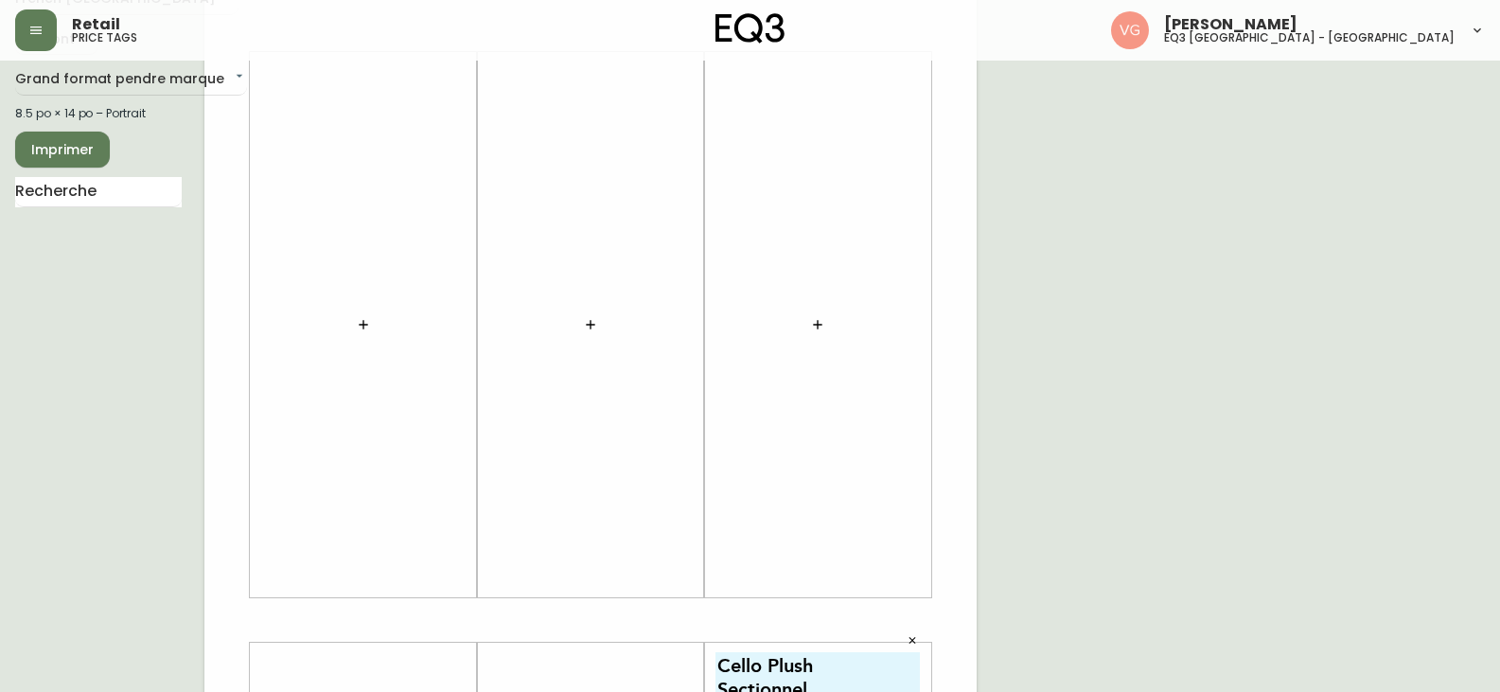
scroll to position [0, 0]
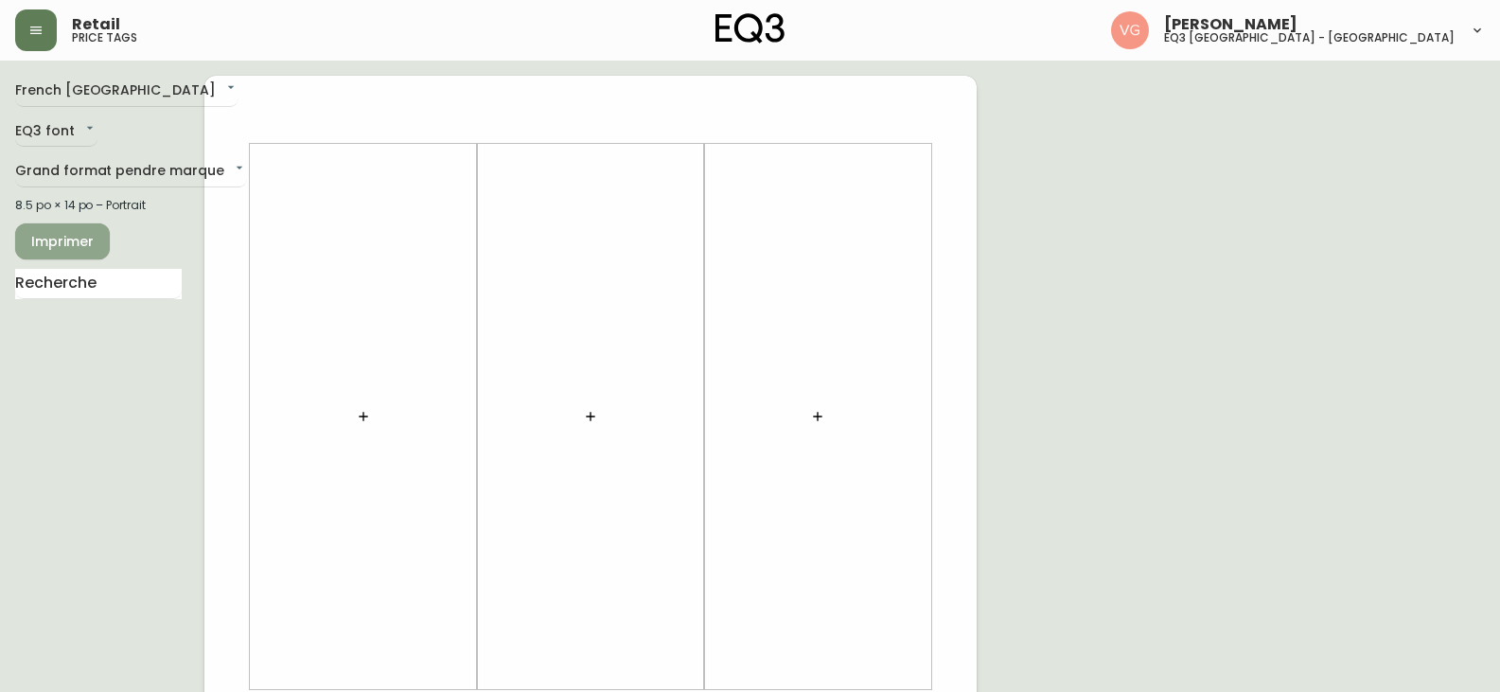
click at [70, 243] on span "Imprimer" at bounding box center [62, 242] width 64 height 24
